Goal: Task Accomplishment & Management: Complete application form

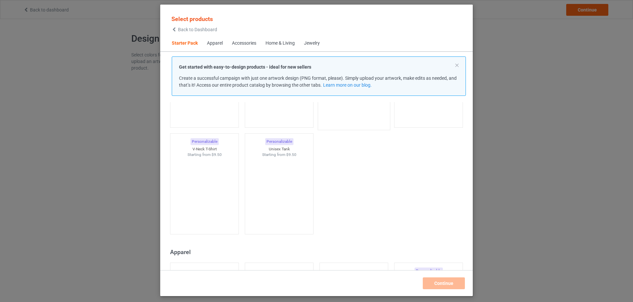
scroll to position [33, 0]
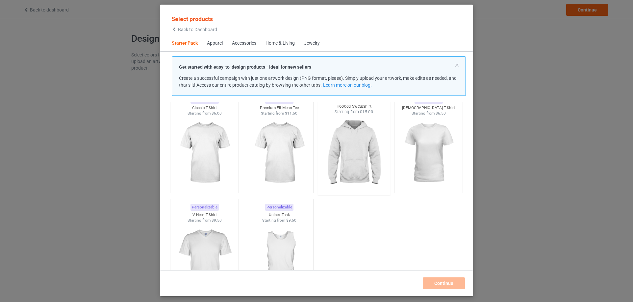
click at [349, 160] on img at bounding box center [354, 153] width 62 height 77
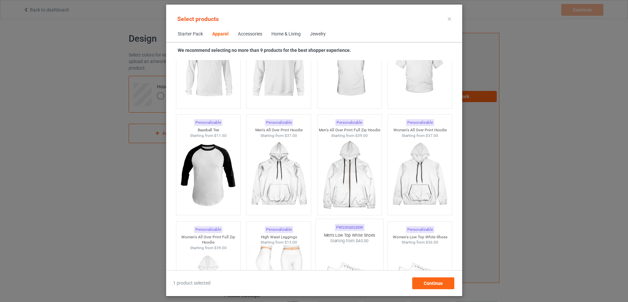
scroll to position [592, 0]
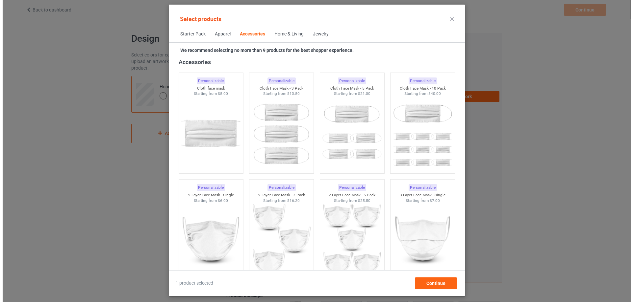
scroll to position [1512, 0]
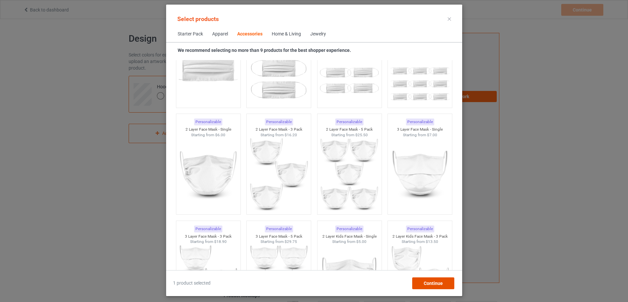
click at [428, 278] on div "Continue" at bounding box center [433, 284] width 42 height 12
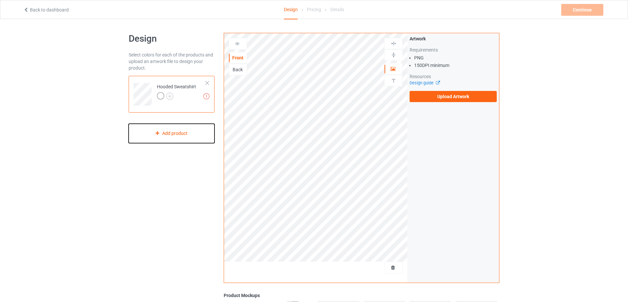
click at [193, 137] on div "Add product" at bounding box center [172, 133] width 86 height 19
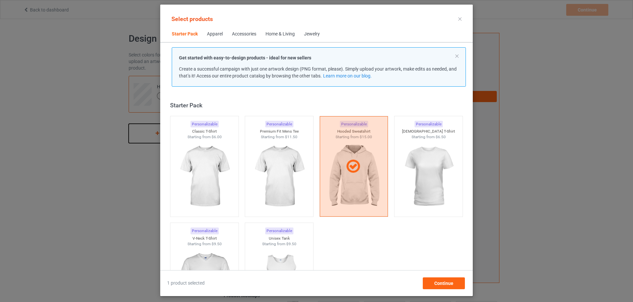
scroll to position [9, 0]
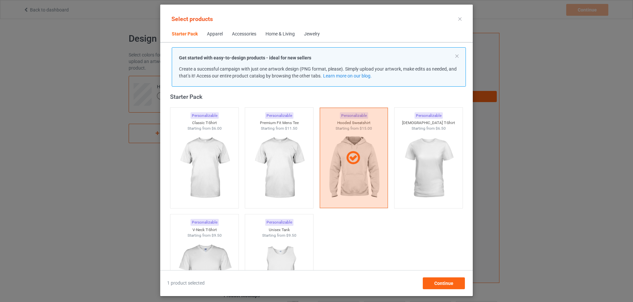
click at [278, 31] on div "Home & Living" at bounding box center [279, 34] width 29 height 7
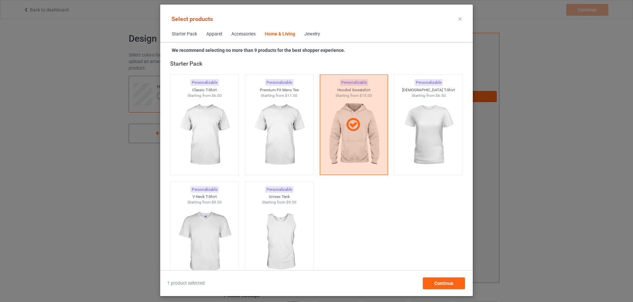
scroll to position [2966, 0]
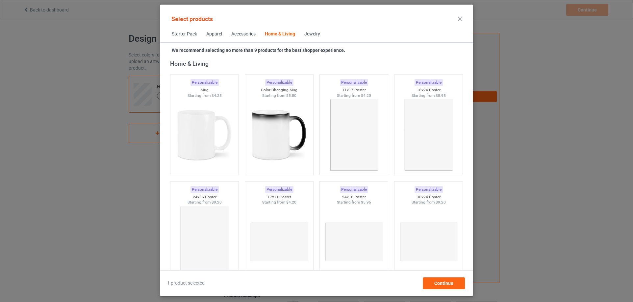
click at [310, 30] on span "Jewelry" at bounding box center [312, 34] width 25 height 16
click at [242, 36] on div "Accessories" at bounding box center [243, 34] width 24 height 7
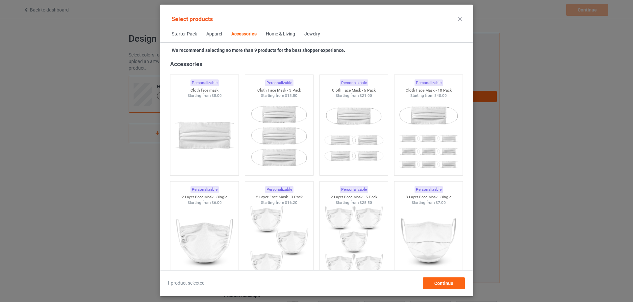
click at [217, 36] on div "Apparel" at bounding box center [214, 34] width 16 height 7
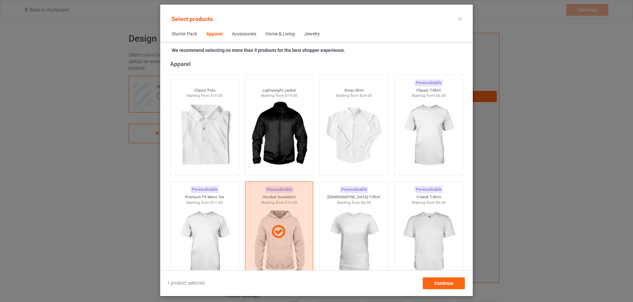
click at [177, 35] on span "Starter Pack" at bounding box center [184, 34] width 35 height 16
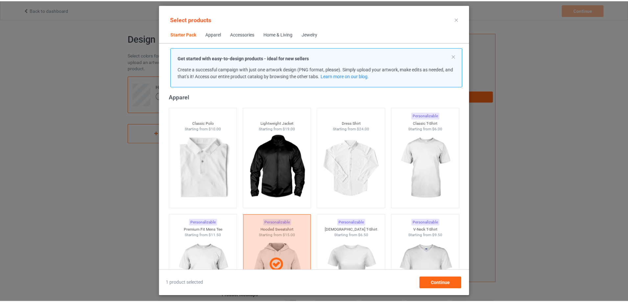
scroll to position [8, 0]
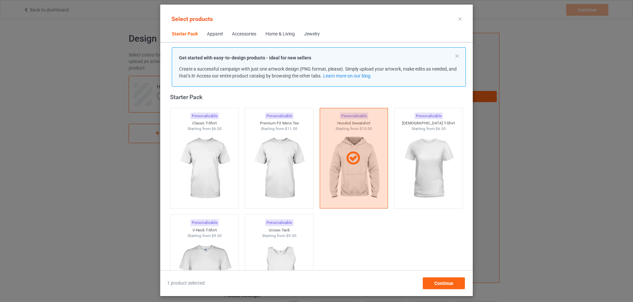
click at [459, 17] on icon at bounding box center [459, 18] width 3 height 3
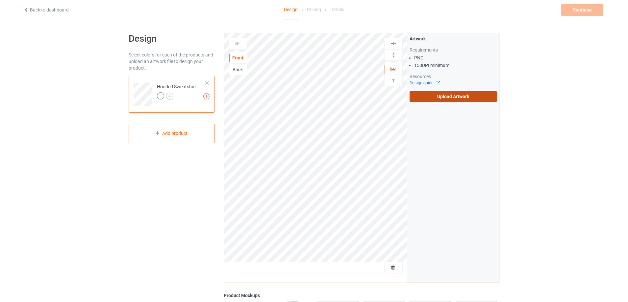
click at [429, 97] on label "Upload Artwork" at bounding box center [452, 96] width 87 height 11
click at [0, 0] on input "Upload Artwork" at bounding box center [0, 0] width 0 height 0
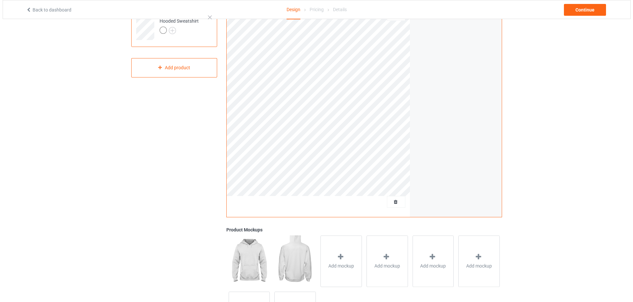
scroll to position [124, 0]
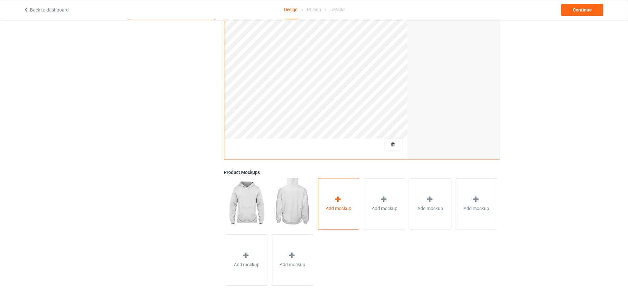
click at [349, 210] on span "Add mockup" at bounding box center [339, 208] width 26 height 7
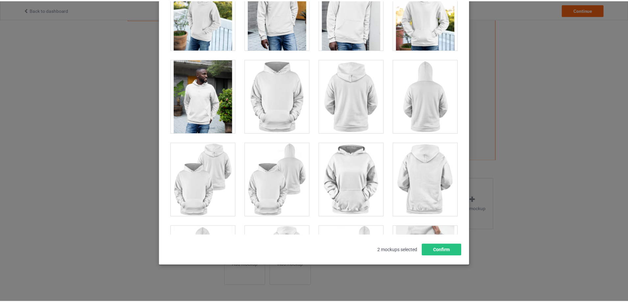
scroll to position [789, 0]
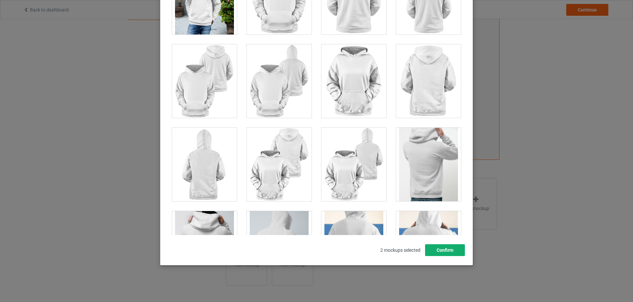
click at [433, 246] on button "Confirm" at bounding box center [445, 251] width 40 height 12
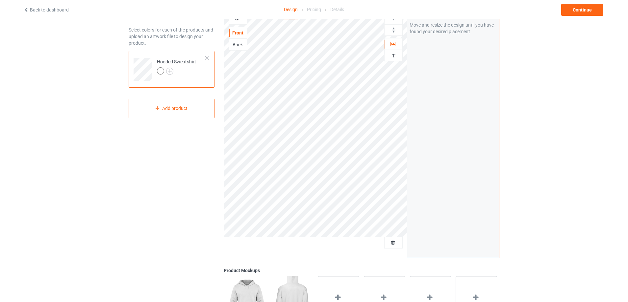
scroll to position [0, 0]
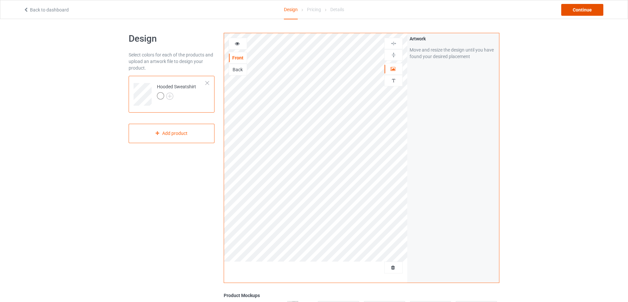
click at [583, 12] on div "Continue" at bounding box center [582, 10] width 42 height 12
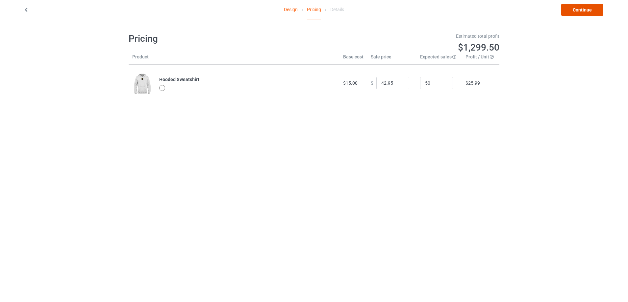
click at [571, 11] on link "Continue" at bounding box center [582, 10] width 42 height 12
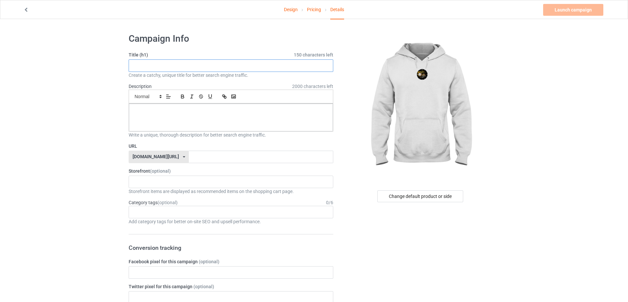
click at [263, 66] on input "text" at bounding box center [231, 66] width 205 height 12
type input "steelerse"
click at [244, 107] on div at bounding box center [231, 118] width 204 height 28
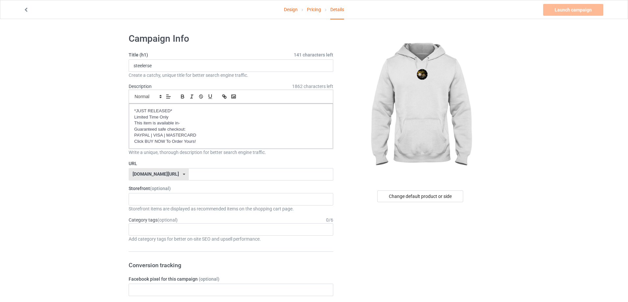
click at [284, 7] on link "Design" at bounding box center [291, 9] width 14 height 18
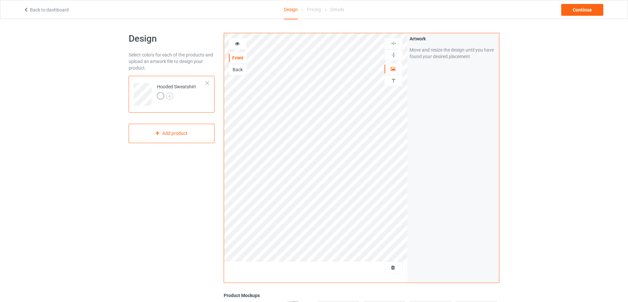
click at [336, 10] on div "Details" at bounding box center [337, 9] width 14 height 18
click at [578, 5] on div "Continue" at bounding box center [582, 10] width 42 height 12
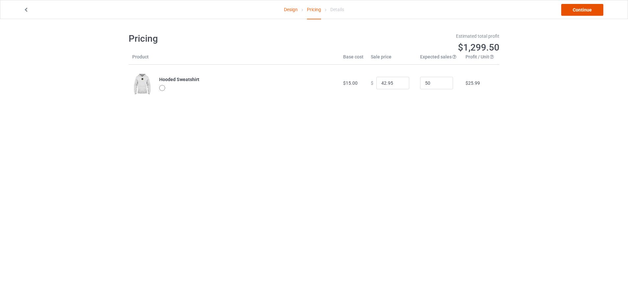
click at [579, 7] on link "Continue" at bounding box center [582, 10] width 42 height 12
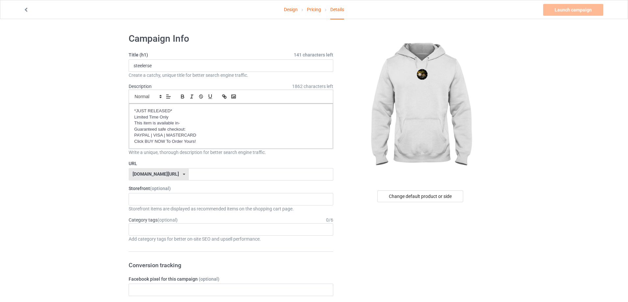
click at [285, 6] on link "Design" at bounding box center [291, 9] width 14 height 18
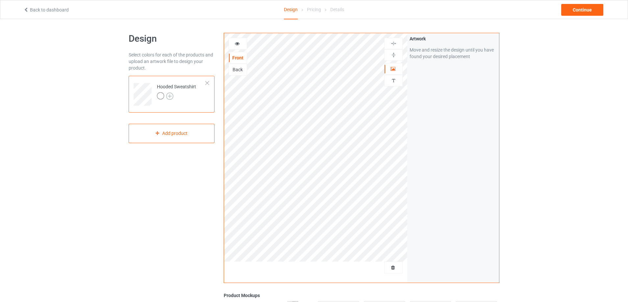
click at [169, 98] on img at bounding box center [169, 96] width 7 height 7
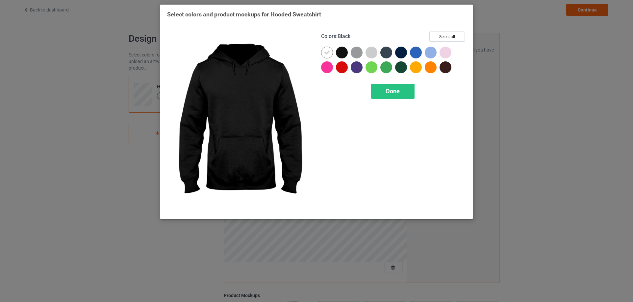
click at [346, 55] on div at bounding box center [342, 53] width 12 height 12
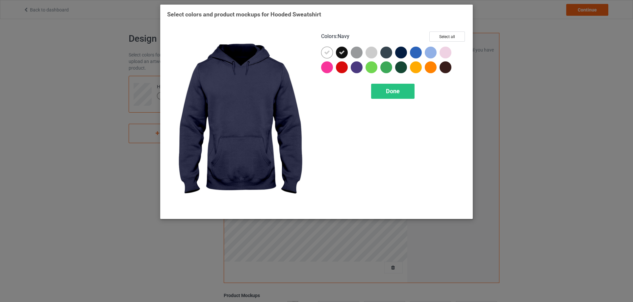
click at [403, 51] on div at bounding box center [401, 53] width 12 height 12
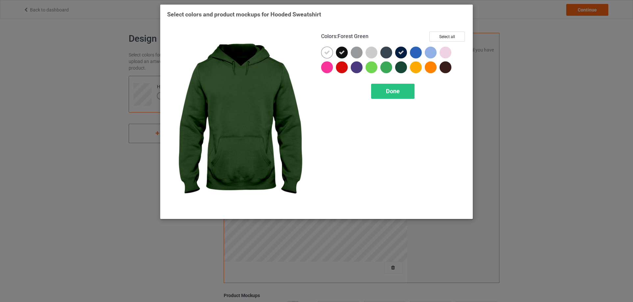
click at [403, 67] on div at bounding box center [401, 67] width 12 height 12
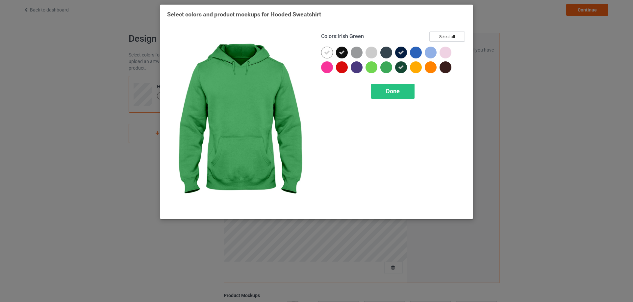
click at [384, 67] on div at bounding box center [386, 67] width 12 height 12
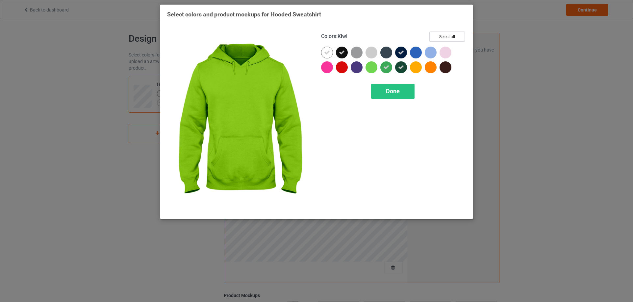
click at [371, 68] on div at bounding box center [371, 67] width 12 height 12
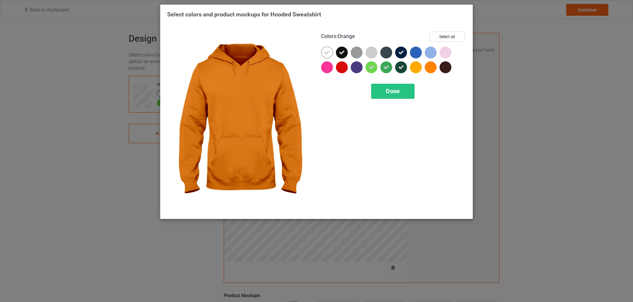
click at [430, 64] on div at bounding box center [430, 67] width 12 height 12
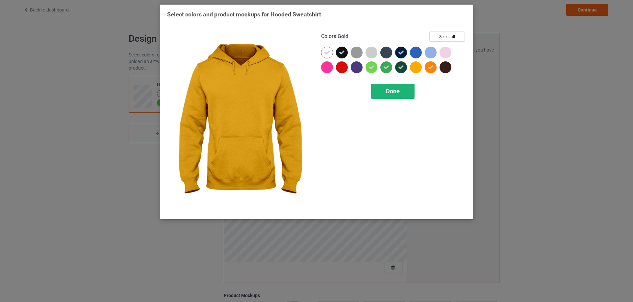
click at [403, 92] on div "Done" at bounding box center [392, 91] width 43 height 15
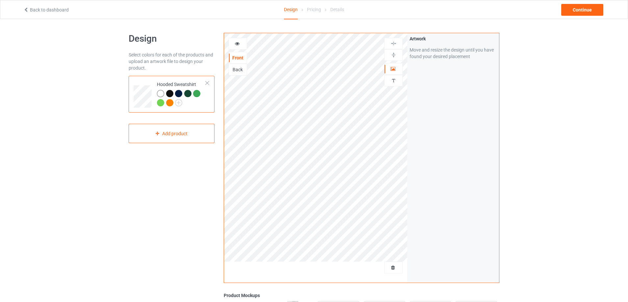
click at [441, 60] on div "Artwork Move and resize the design until you have found your desired placement" at bounding box center [453, 47] width 92 height 29
click at [445, 49] on div "Move and resize the design until you have found your desired placement" at bounding box center [452, 53] width 87 height 13
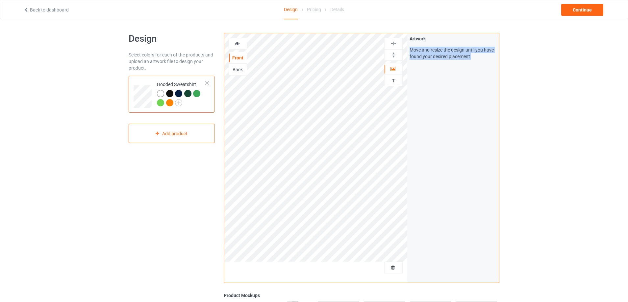
click at [454, 56] on div "Move and resize the design until you have found your desired placement" at bounding box center [452, 53] width 87 height 13
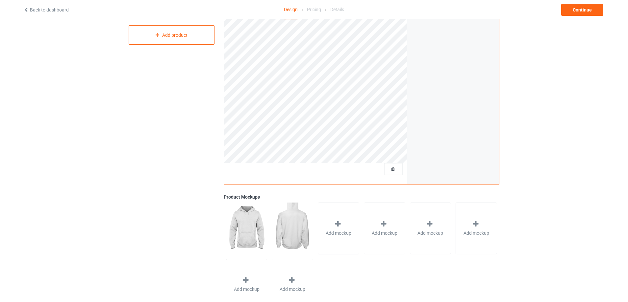
scroll to position [124, 0]
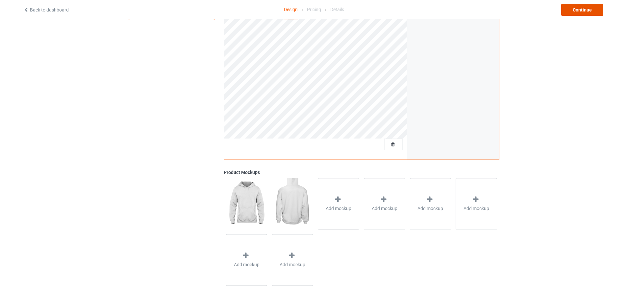
click at [568, 13] on div "Continue" at bounding box center [582, 10] width 42 height 12
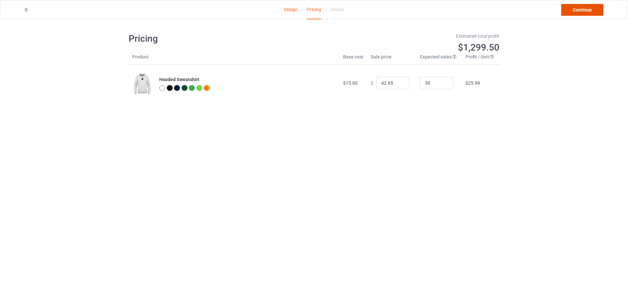
click at [574, 12] on link "Continue" at bounding box center [582, 10] width 42 height 12
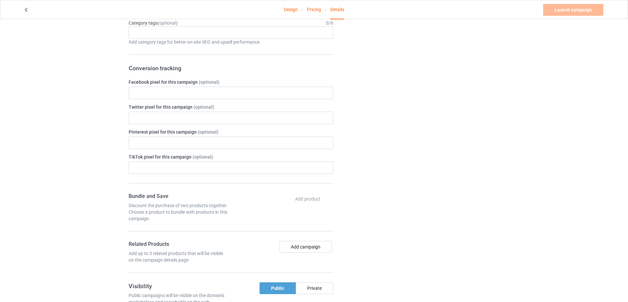
scroll to position [296, 0]
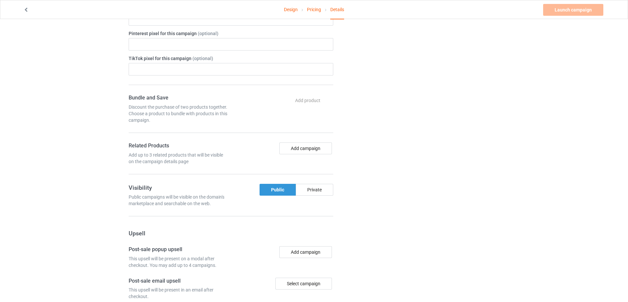
click at [275, 187] on div "Public" at bounding box center [277, 190] width 36 height 12
click at [266, 191] on div "Public" at bounding box center [277, 190] width 36 height 12
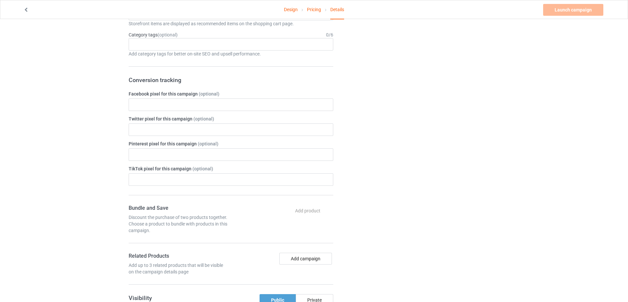
scroll to position [54, 0]
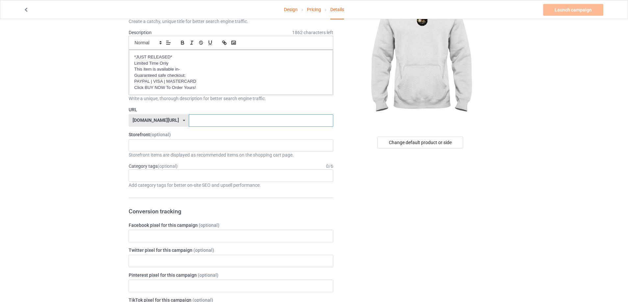
click at [189, 121] on input "text" at bounding box center [261, 120] width 144 height 12
type input "ste"
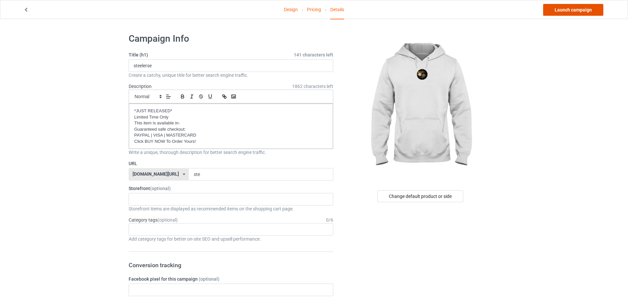
click at [578, 6] on link "Launch campaign" at bounding box center [573, 10] width 60 height 12
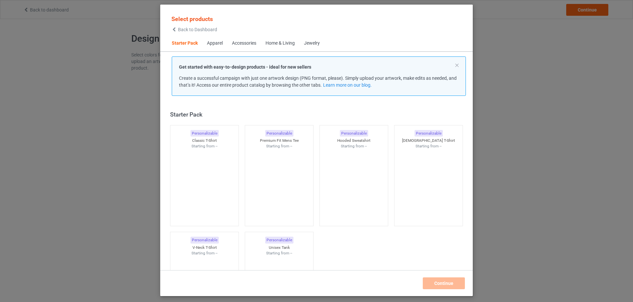
scroll to position [9, 0]
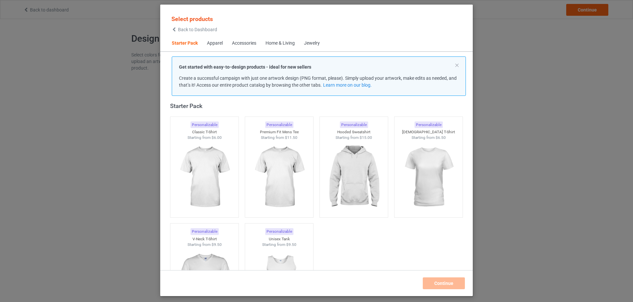
click at [202, 33] on div "Select products Back to Dashboard" at bounding box center [194, 24] width 54 height 24
click at [199, 30] on span "Back to Dashboard" at bounding box center [197, 29] width 39 height 5
